Goal: Task Accomplishment & Management: Use online tool/utility

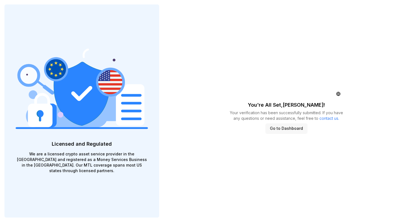
click at [288, 129] on button "Go to Dashboard" at bounding box center [287, 128] width 42 height 10
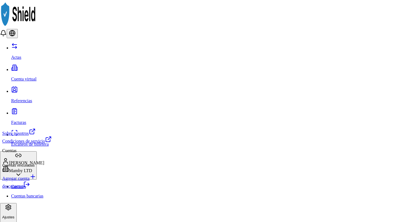
click at [30, 170] on font "Mamby LTD" at bounding box center [20, 170] width 23 height 5
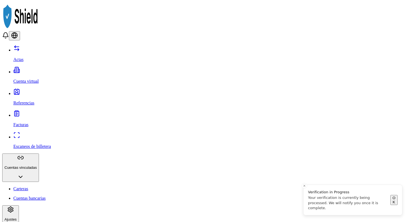
click at [392, 200] on button "OK" at bounding box center [394, 200] width 7 height 10
